Goal: Task Accomplishment & Management: Use online tool/utility

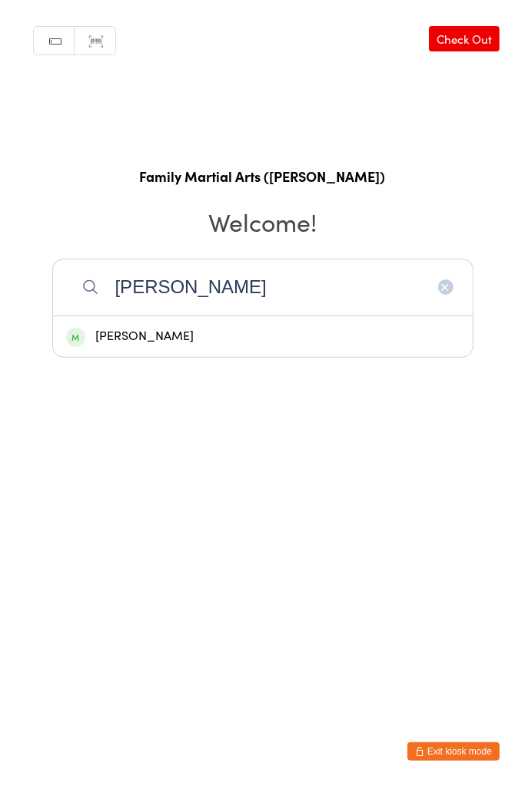
click at [444, 278] on input "[PERSON_NAME]" at bounding box center [262, 287] width 421 height 57
type input "[PERSON_NAME]"
click at [443, 289] on icon "button" at bounding box center [445, 287] width 12 height 12
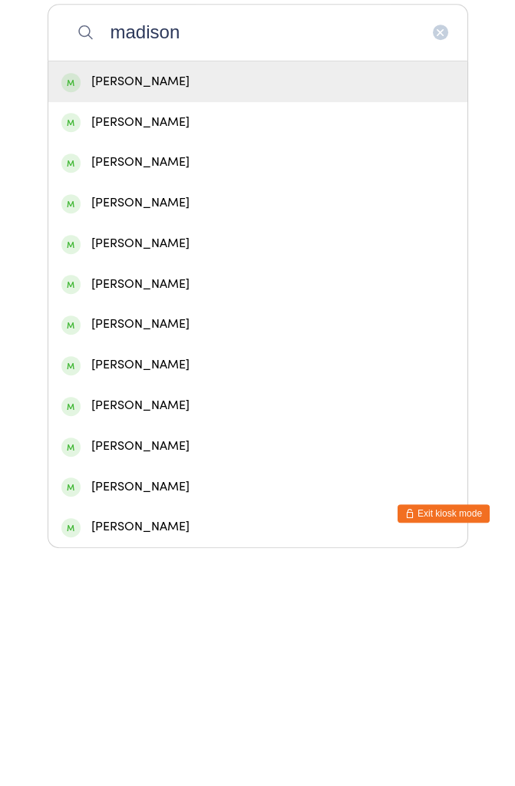
scroll to position [17, 0]
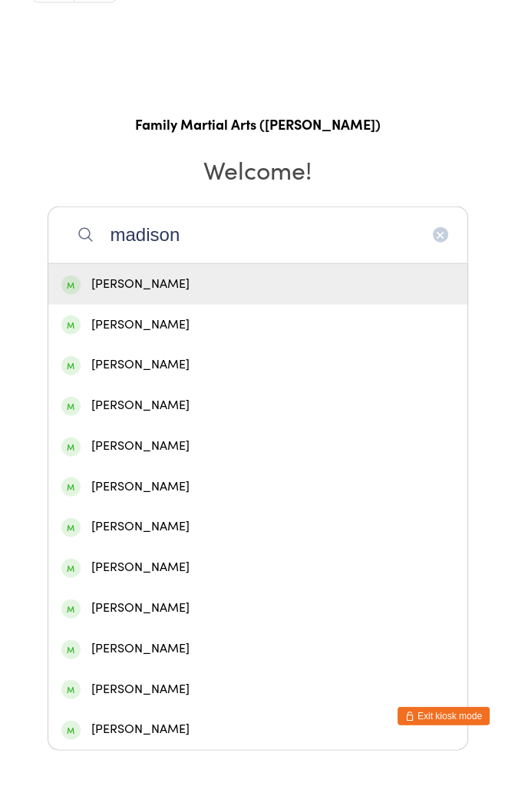
click at [432, 260] on input "madison" at bounding box center [258, 270] width 421 height 57
type input "madison"
click at [445, 264] on icon "button" at bounding box center [441, 270] width 12 height 12
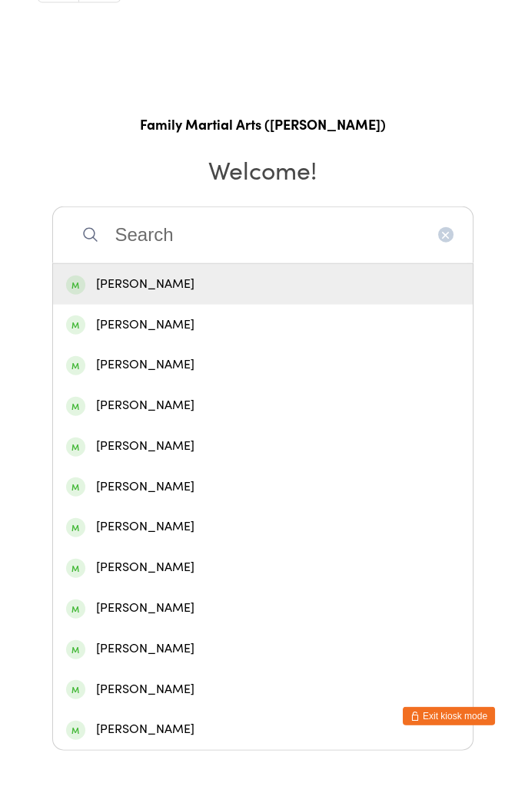
scroll to position [0, 0]
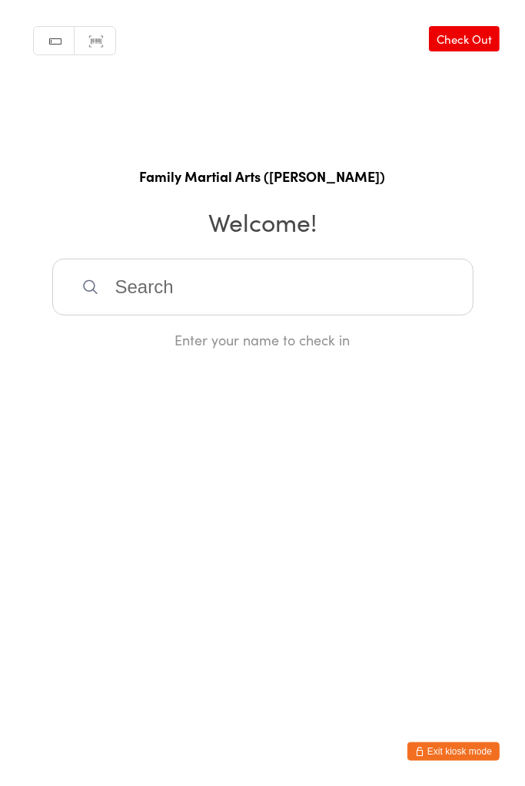
click at [190, 277] on input "search" at bounding box center [262, 287] width 421 height 57
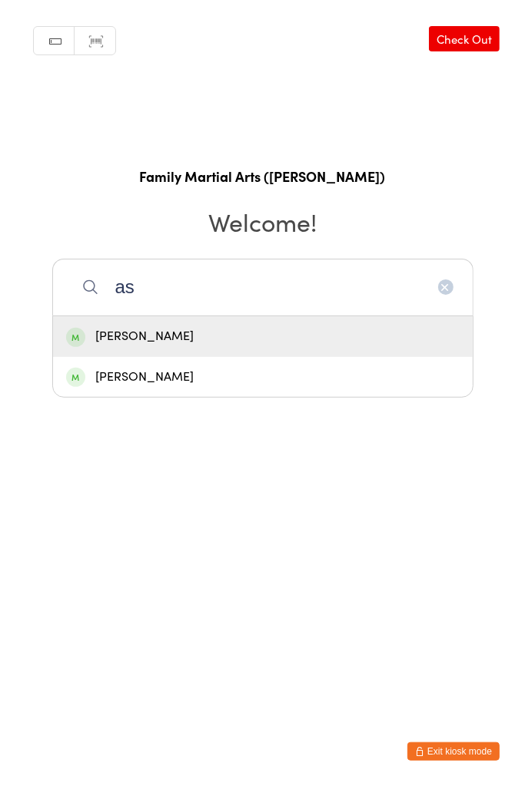
type input "as"
click at [167, 458] on html "You have now entered Kiosk Mode. Members will be able to check themselves in us…" at bounding box center [262, 393] width 525 height 786
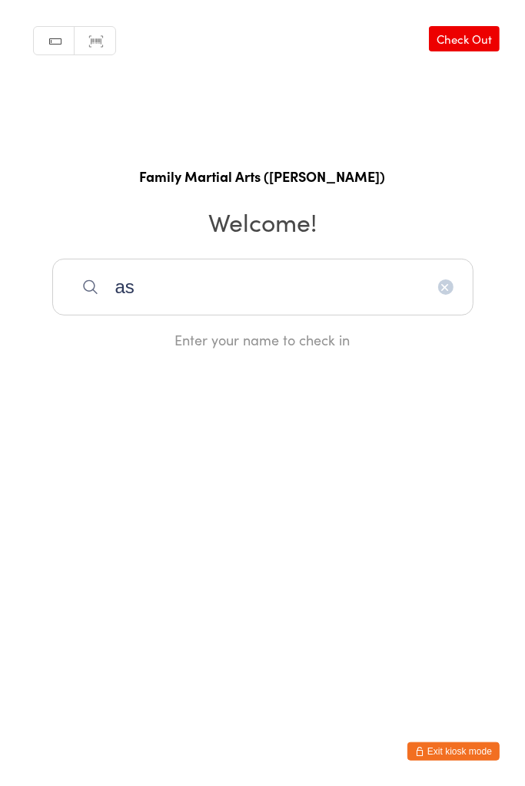
click at [448, 295] on input "as" at bounding box center [262, 287] width 421 height 57
click at [444, 278] on input "as" at bounding box center [262, 287] width 421 height 57
click at [440, 296] on input "as" at bounding box center [262, 287] width 421 height 57
click at [443, 277] on input "as" at bounding box center [262, 287] width 421 height 57
click at [445, 292] on icon "button" at bounding box center [445, 287] width 12 height 12
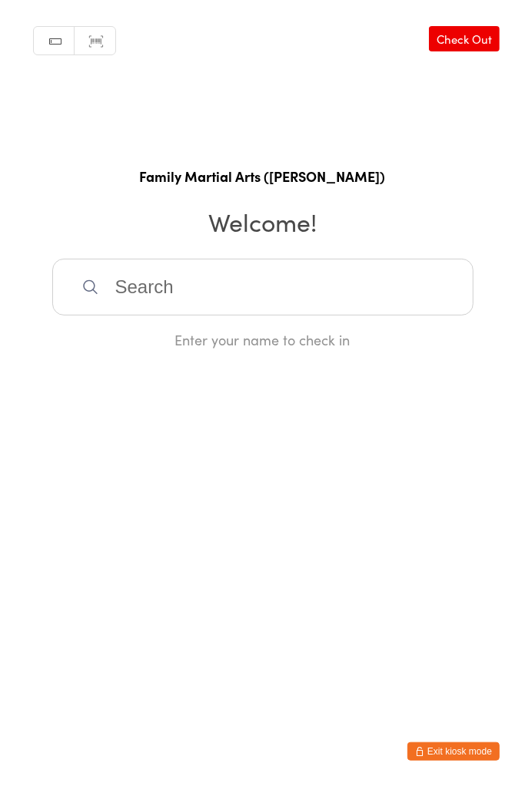
click at [447, 290] on input "search" at bounding box center [262, 287] width 421 height 57
click at [440, 292] on input "search" at bounding box center [262, 287] width 421 height 57
click at [437, 292] on input "search" at bounding box center [262, 287] width 421 height 57
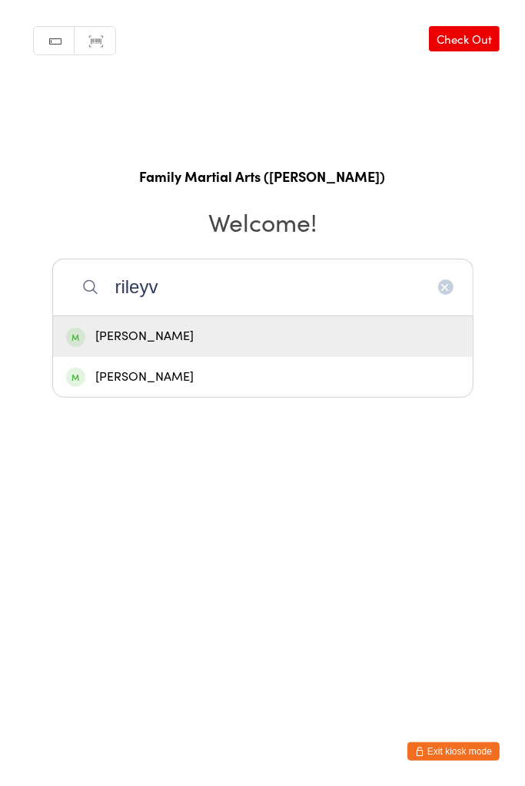
type input "rileyv"
click at [115, 372] on div "[PERSON_NAME]" at bounding box center [262, 377] width 393 height 21
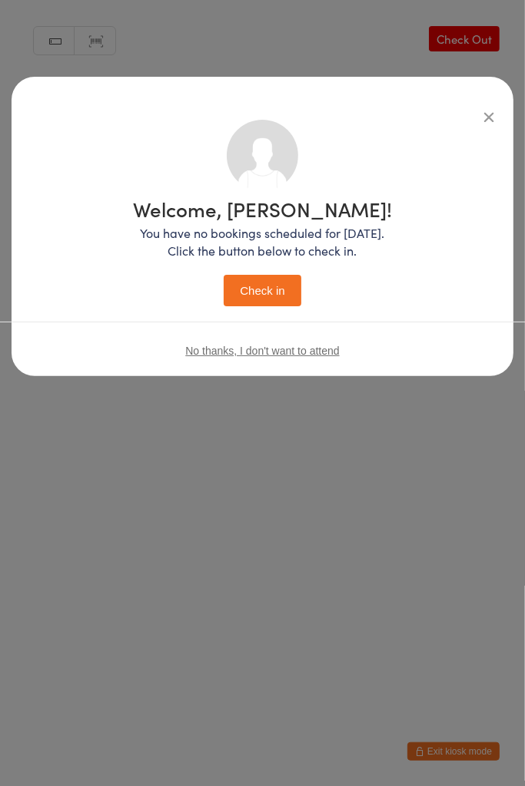
click at [255, 296] on button "Check in" at bounding box center [261, 290] width 77 height 31
